Goal: Transaction & Acquisition: Purchase product/service

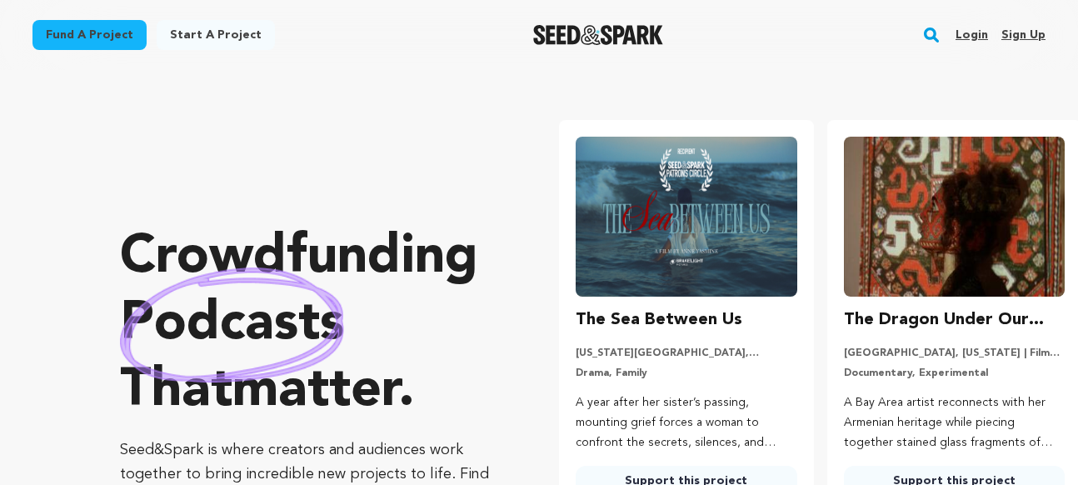
click at [633, 236] on img at bounding box center [686, 217] width 221 height 160
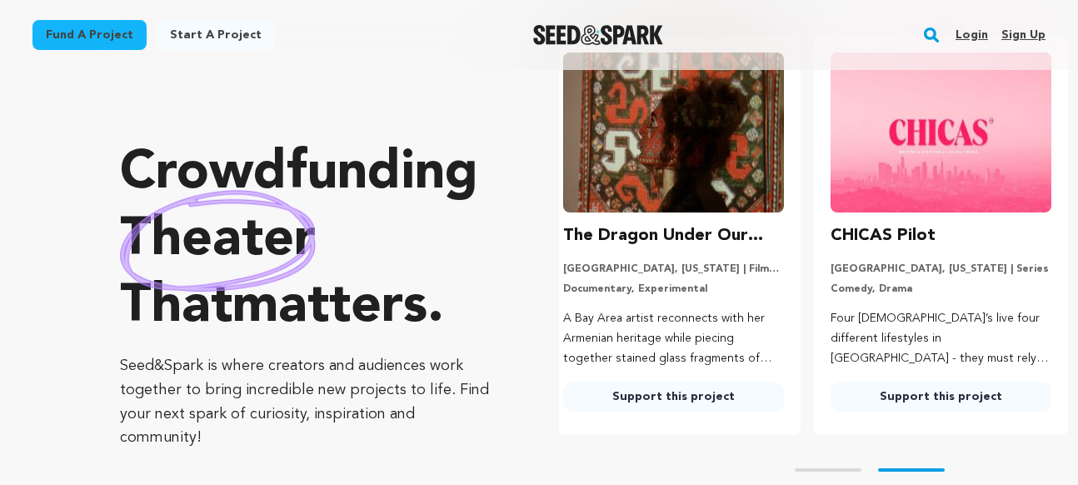
scroll to position [168, 0]
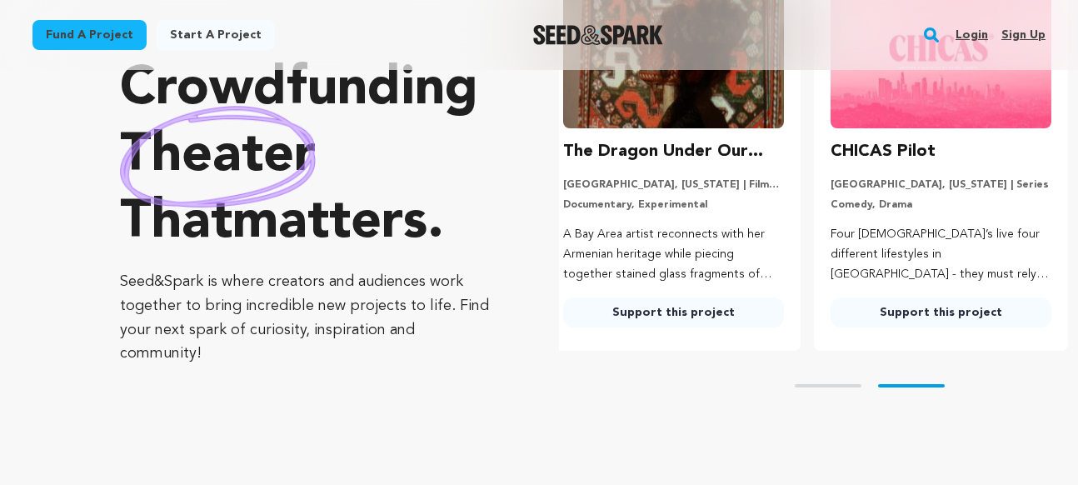
click at [648, 316] on link "Support this project" at bounding box center [673, 312] width 221 height 30
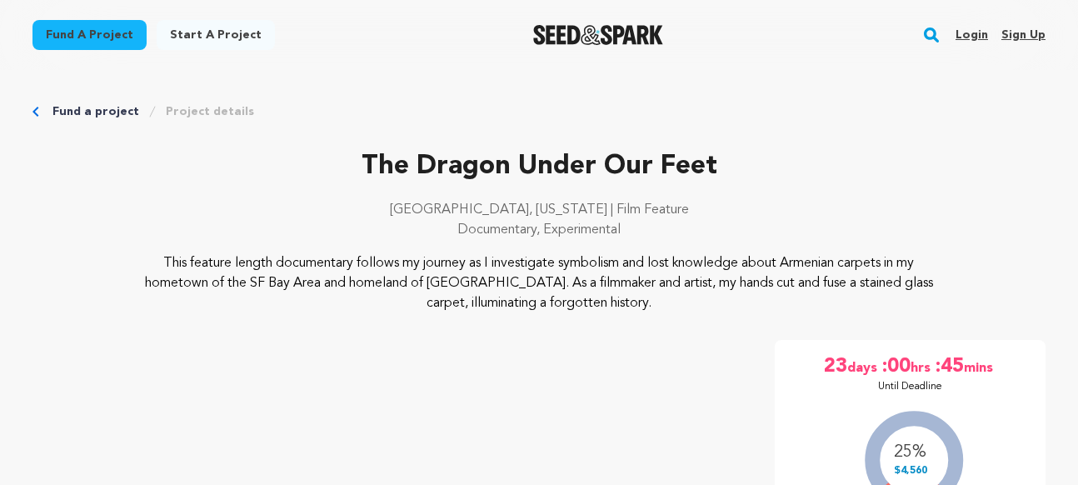
click at [76, 112] on link "Fund a project" at bounding box center [95, 111] width 87 height 17
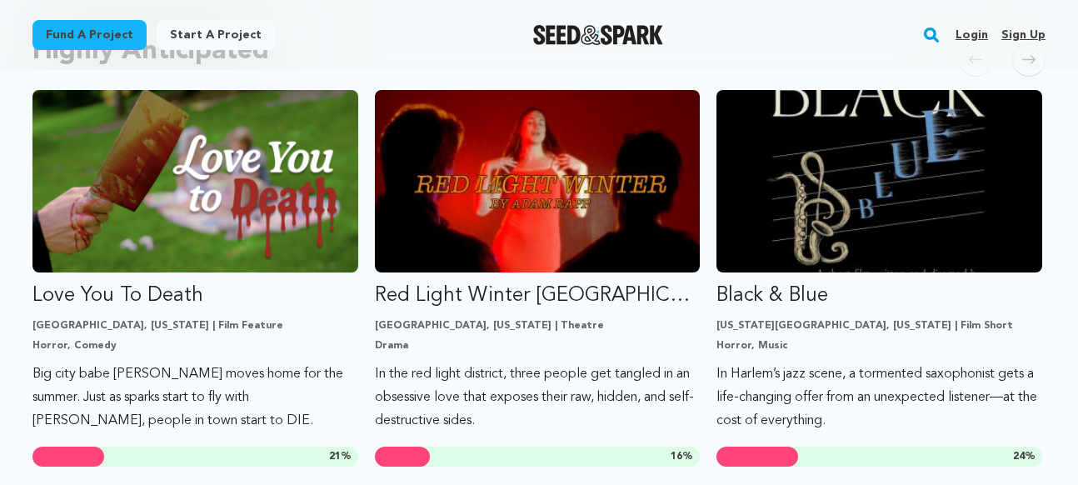
scroll to position [916, 0]
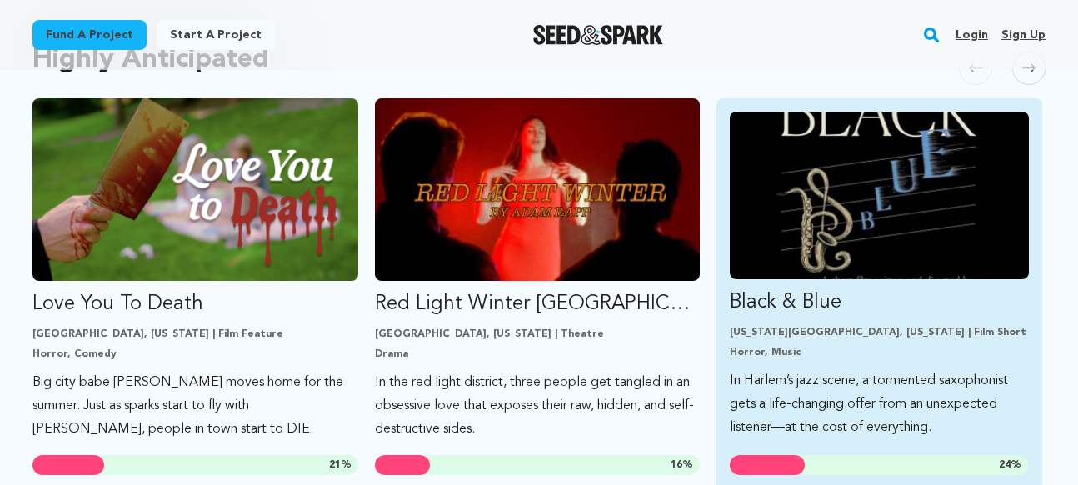
click at [845, 182] on img "Fund Black &amp; Blue" at bounding box center [879, 195] width 299 height 167
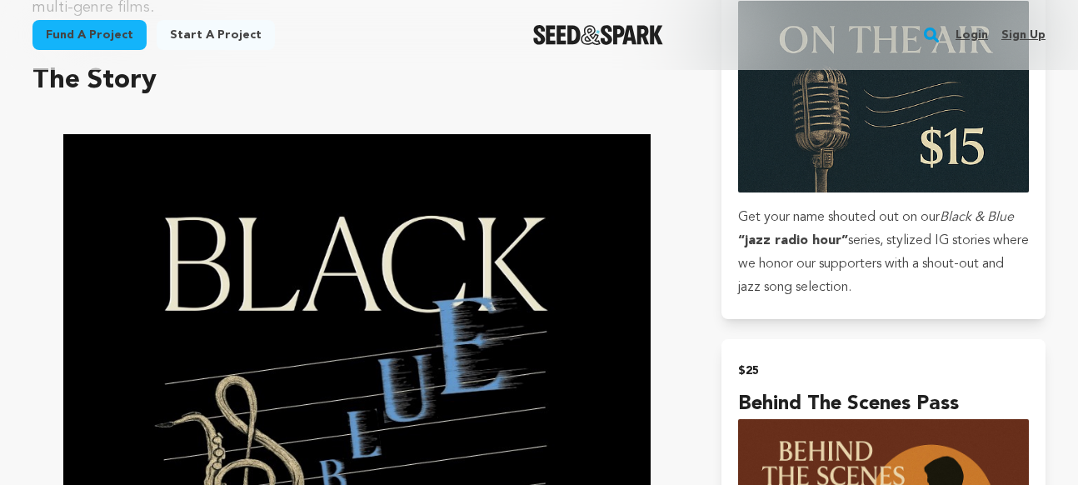
scroll to position [1075, 0]
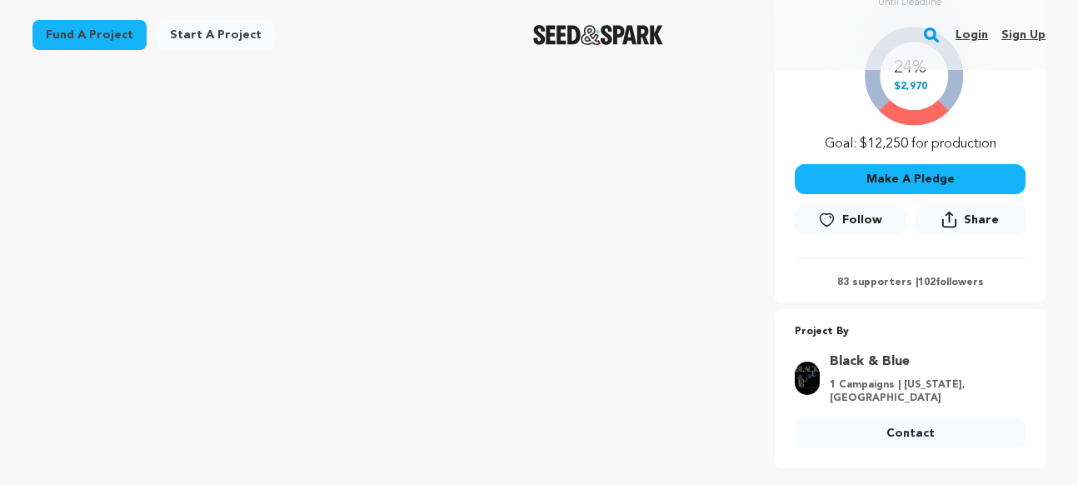
scroll to position [310, 0]
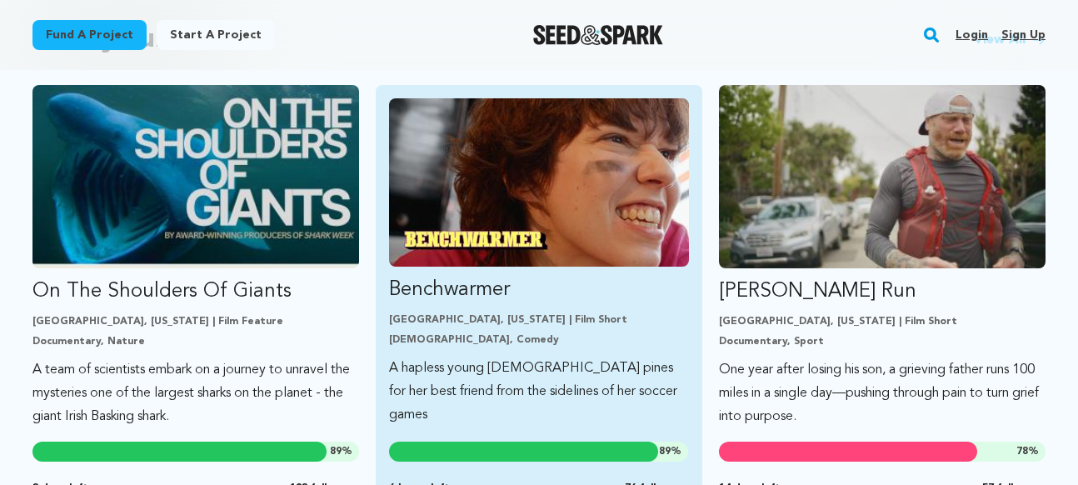
scroll to position [1465, 0]
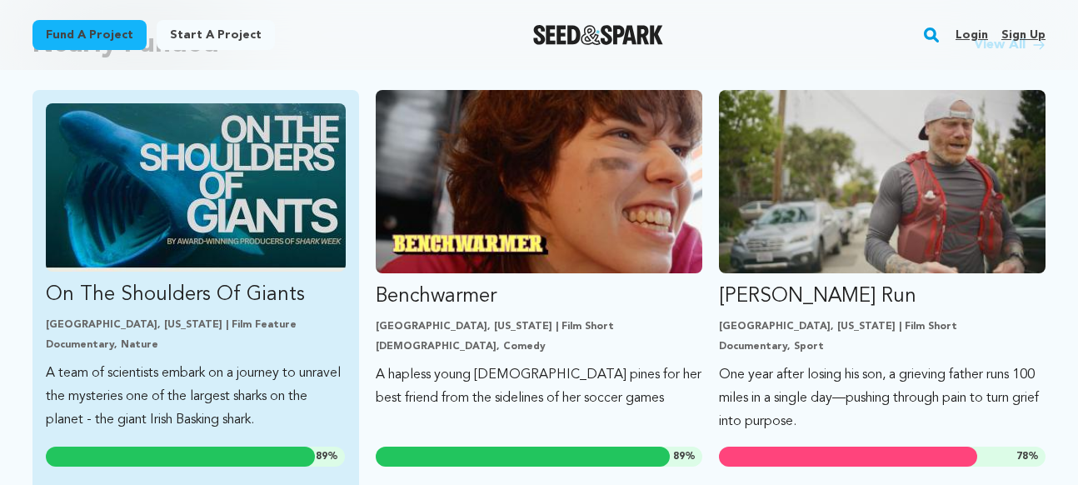
click at [102, 197] on img "Fund On The Shoulders Of Giants" at bounding box center [196, 187] width 300 height 168
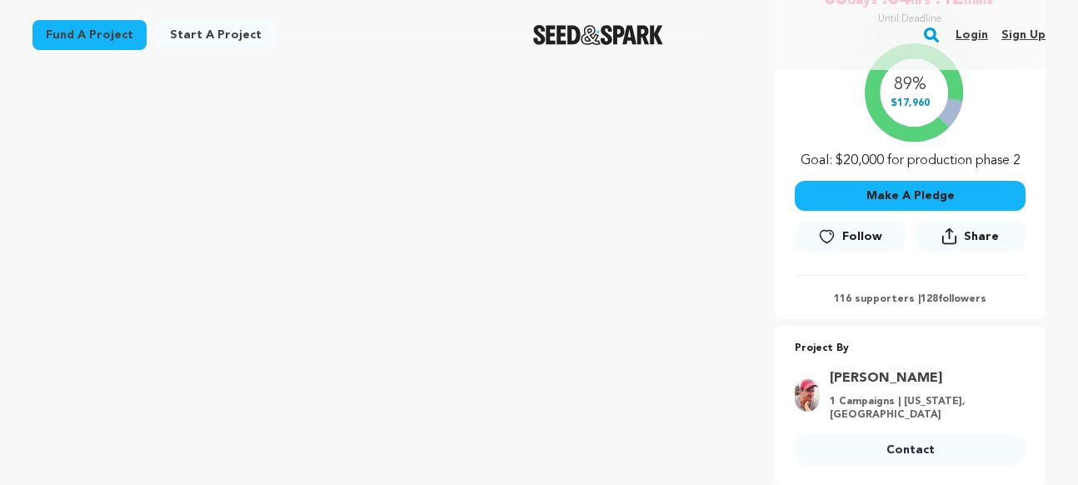
scroll to position [365, 0]
